Goal: Task Accomplishment & Management: Manage account settings

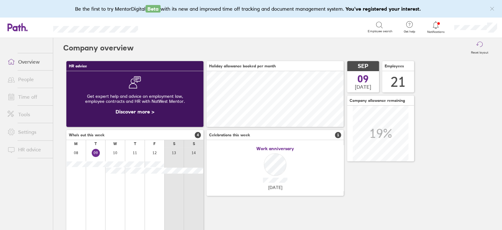
scroll to position [55, 137]
click at [32, 96] on link "Time off" at bounding box center [28, 97] width 50 height 13
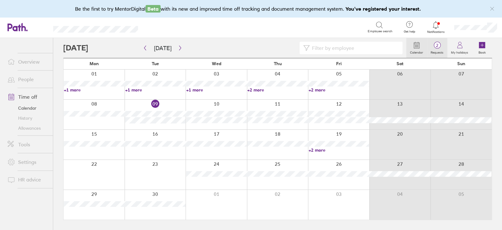
click at [439, 48] on circle at bounding box center [437, 45] width 7 height 7
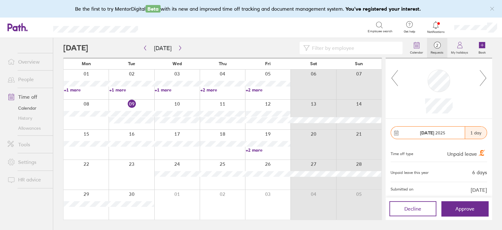
click at [484, 81] on icon at bounding box center [483, 78] width 6 height 16
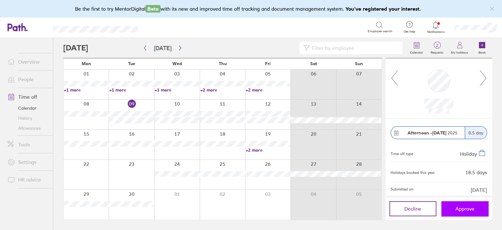
click at [477, 205] on button "Approve" at bounding box center [465, 208] width 47 height 15
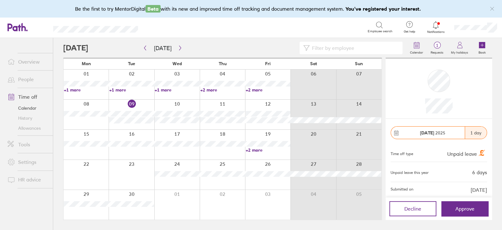
click at [36, 132] on link "Allowances" at bounding box center [28, 128] width 50 height 10
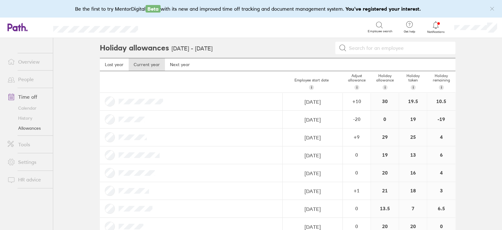
click at [27, 79] on link "People" at bounding box center [28, 79] width 50 height 13
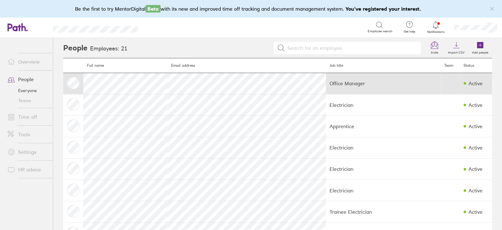
scroll to position [31, 0]
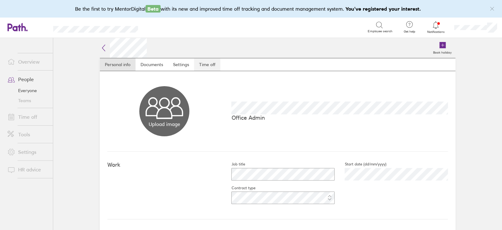
click at [199, 66] on link "Time off" at bounding box center [207, 64] width 26 height 13
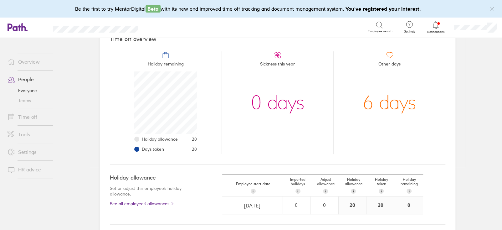
scroll to position [94, 0]
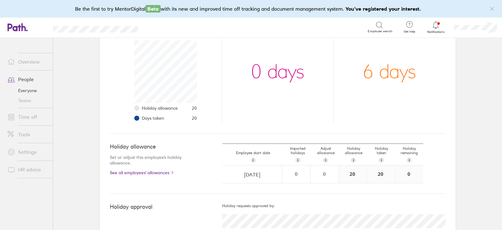
click at [20, 84] on link "People" at bounding box center [28, 79] width 50 height 13
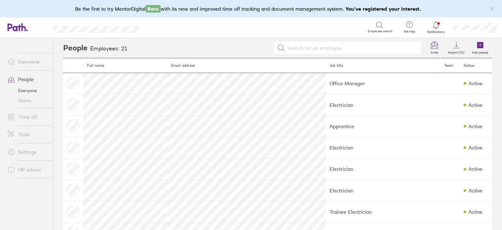
click at [26, 112] on link "Time off" at bounding box center [28, 117] width 50 height 13
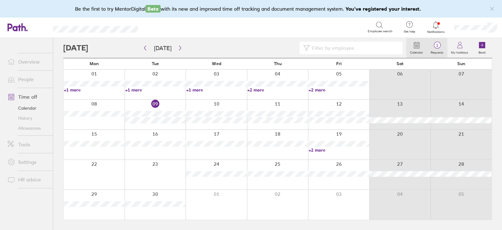
click at [433, 49] on link "1 Requests" at bounding box center [437, 48] width 20 height 20
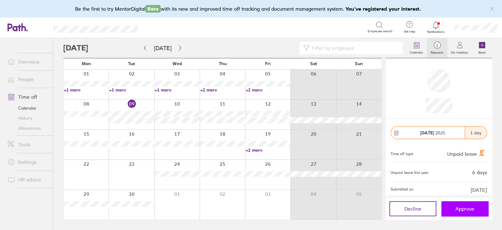
click at [449, 211] on button "Approve" at bounding box center [465, 208] width 47 height 15
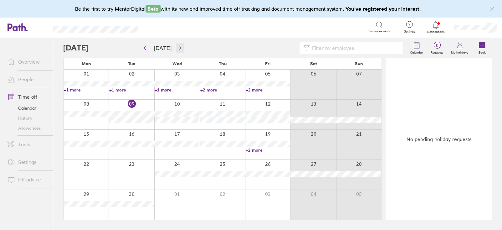
click at [178, 50] on icon "button" at bounding box center [180, 47] width 5 height 5
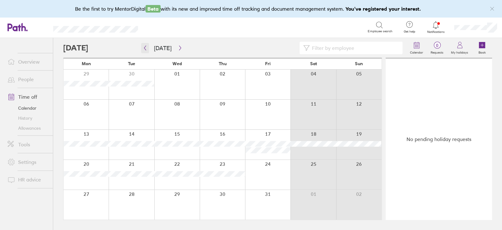
click at [143, 44] on button "button" at bounding box center [145, 48] width 8 height 10
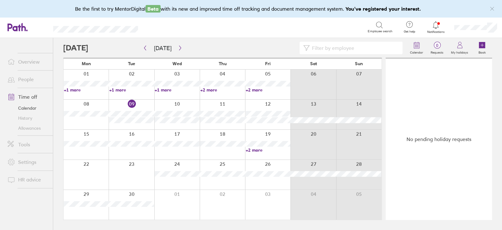
click at [37, 125] on link "Allowances" at bounding box center [28, 128] width 50 height 10
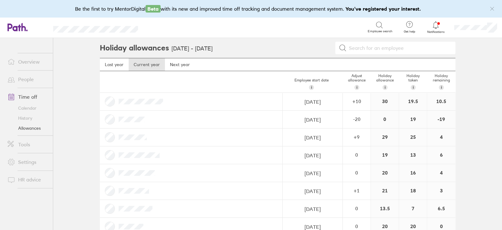
click at [22, 96] on link "Time off" at bounding box center [28, 97] width 50 height 13
